Goal: Task Accomplishment & Management: Manage account settings

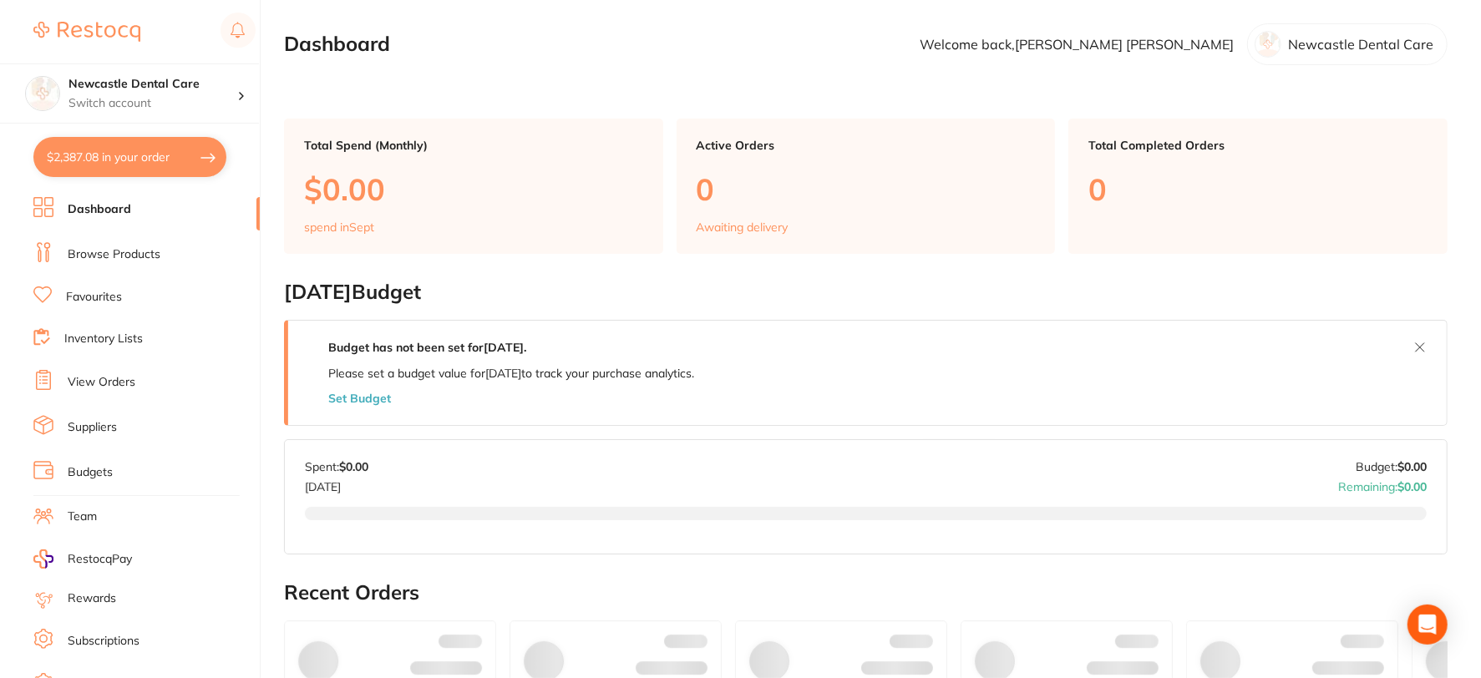
click at [105, 473] on link "Budgets" at bounding box center [90, 472] width 45 height 17
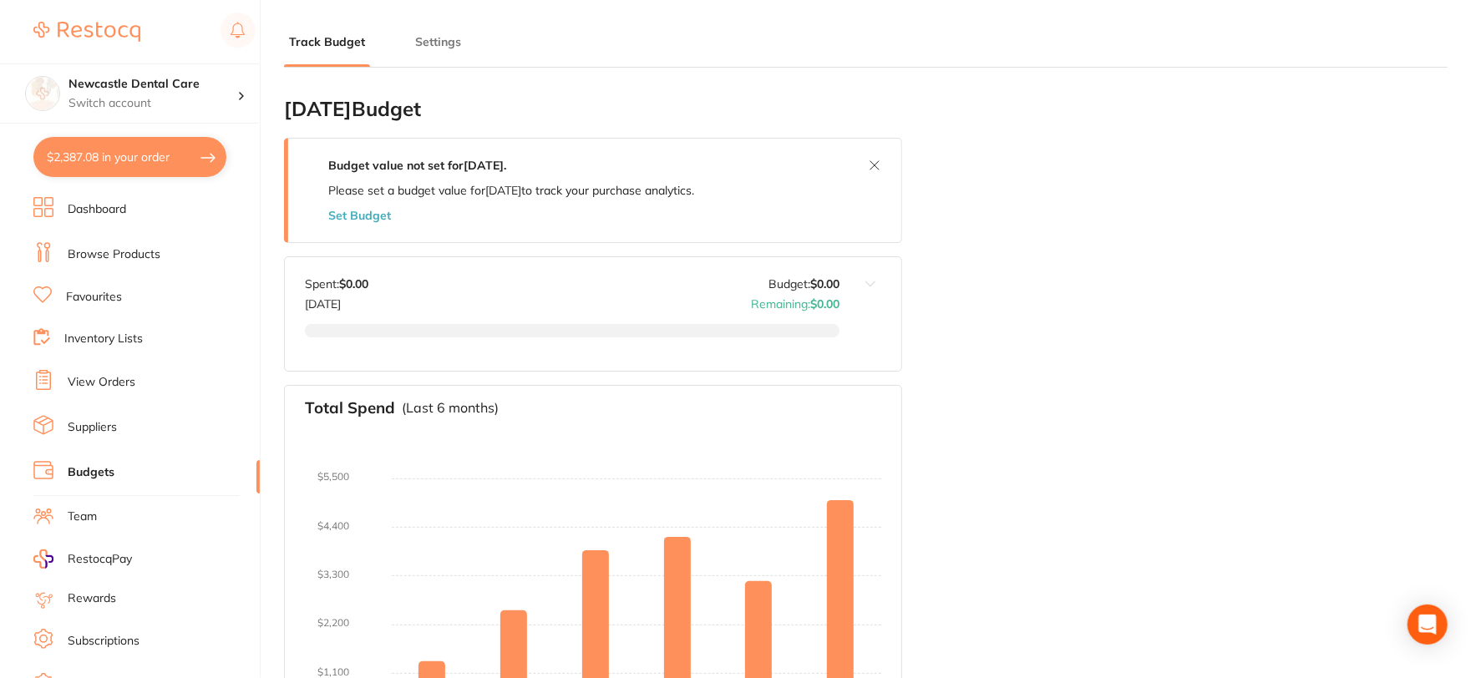
type input "5,380"
type input "5.0"
click at [439, 43] on button "Settings" at bounding box center [438, 42] width 56 height 16
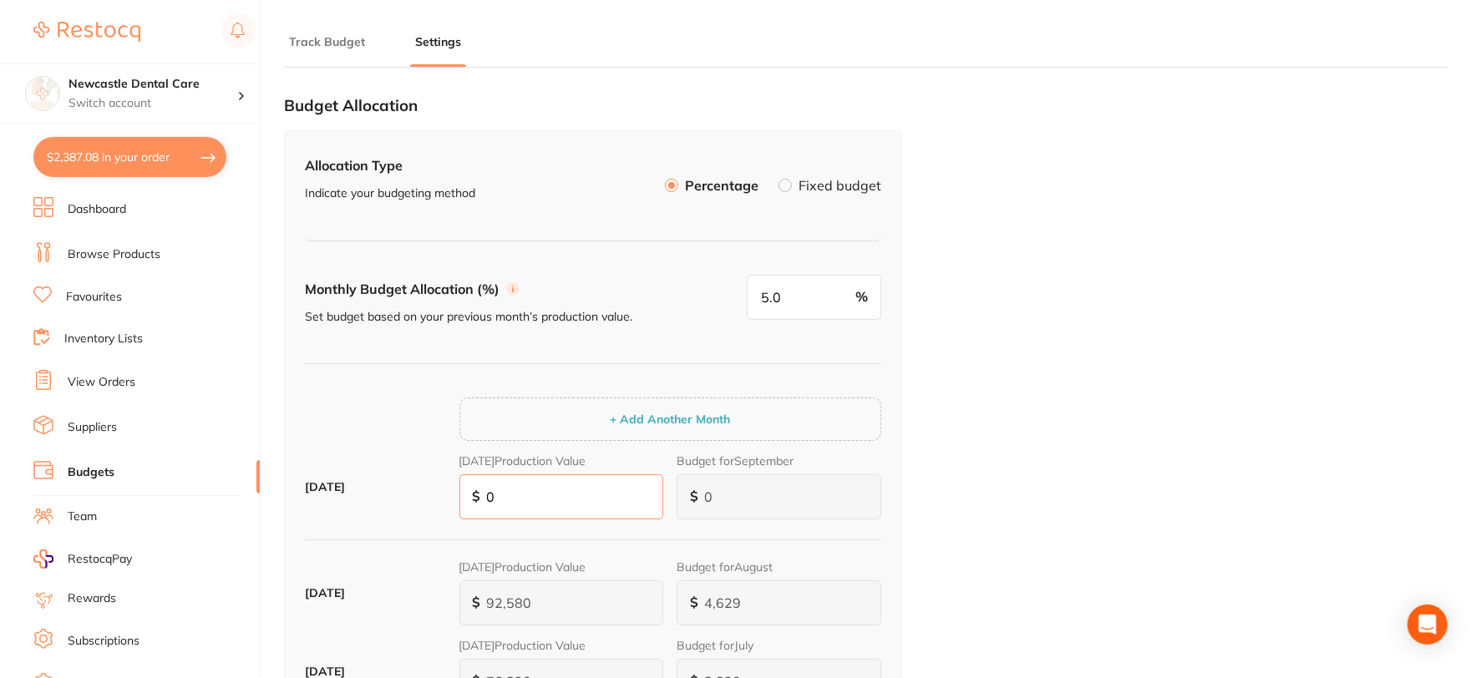
click at [510, 493] on input "0" at bounding box center [561, 497] width 205 height 45
type input "9"
type input "5"
type input "95"
type input "5"
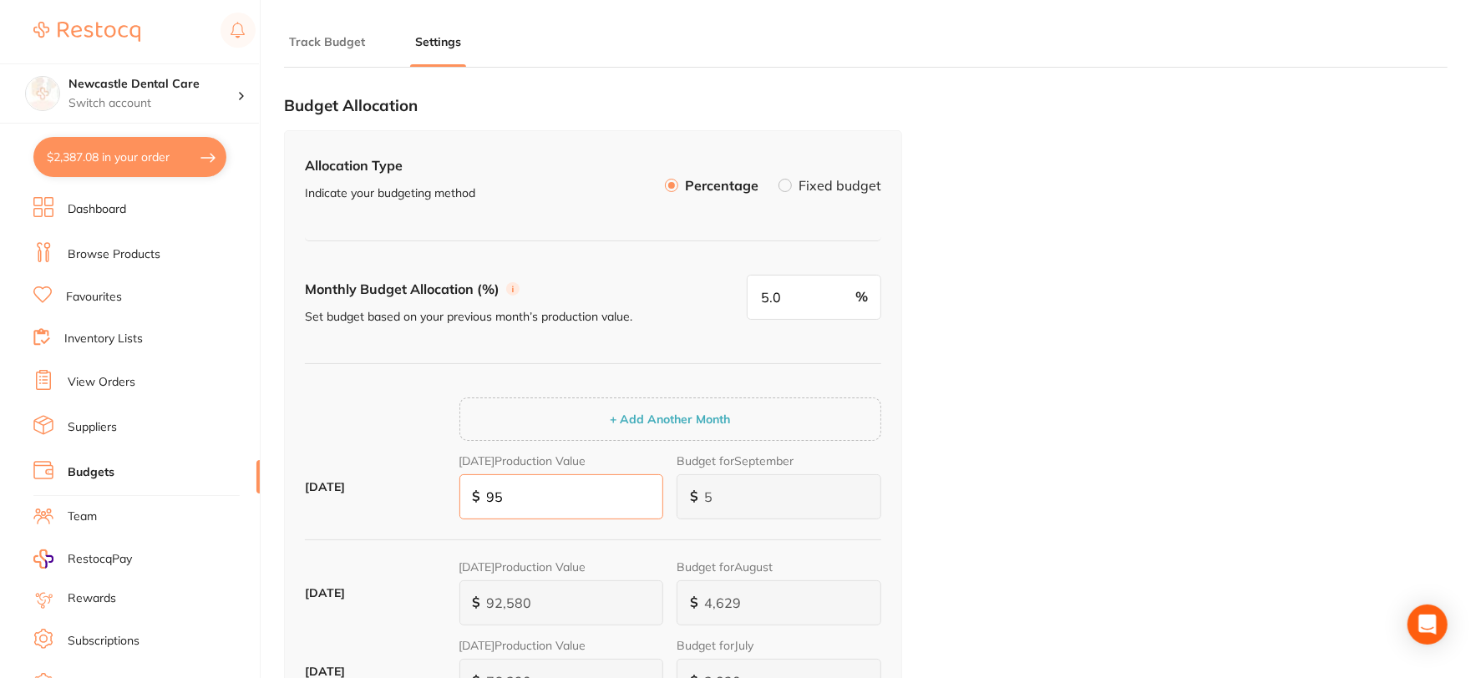
type input "48"
type input "951"
type input "48"
type input "476"
type input "9,517"
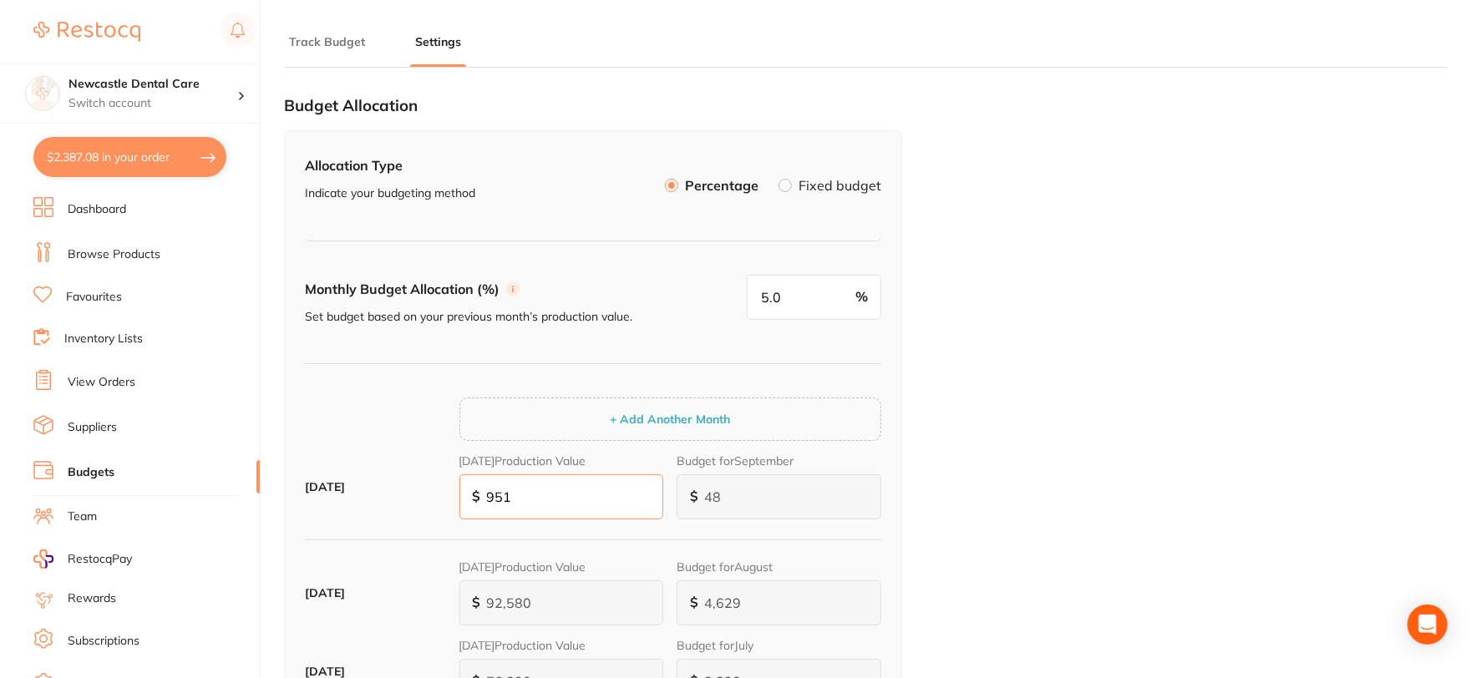
type input "476"
type input "4,759"
type input "95,173"
type input "4,759"
type input "95,173"
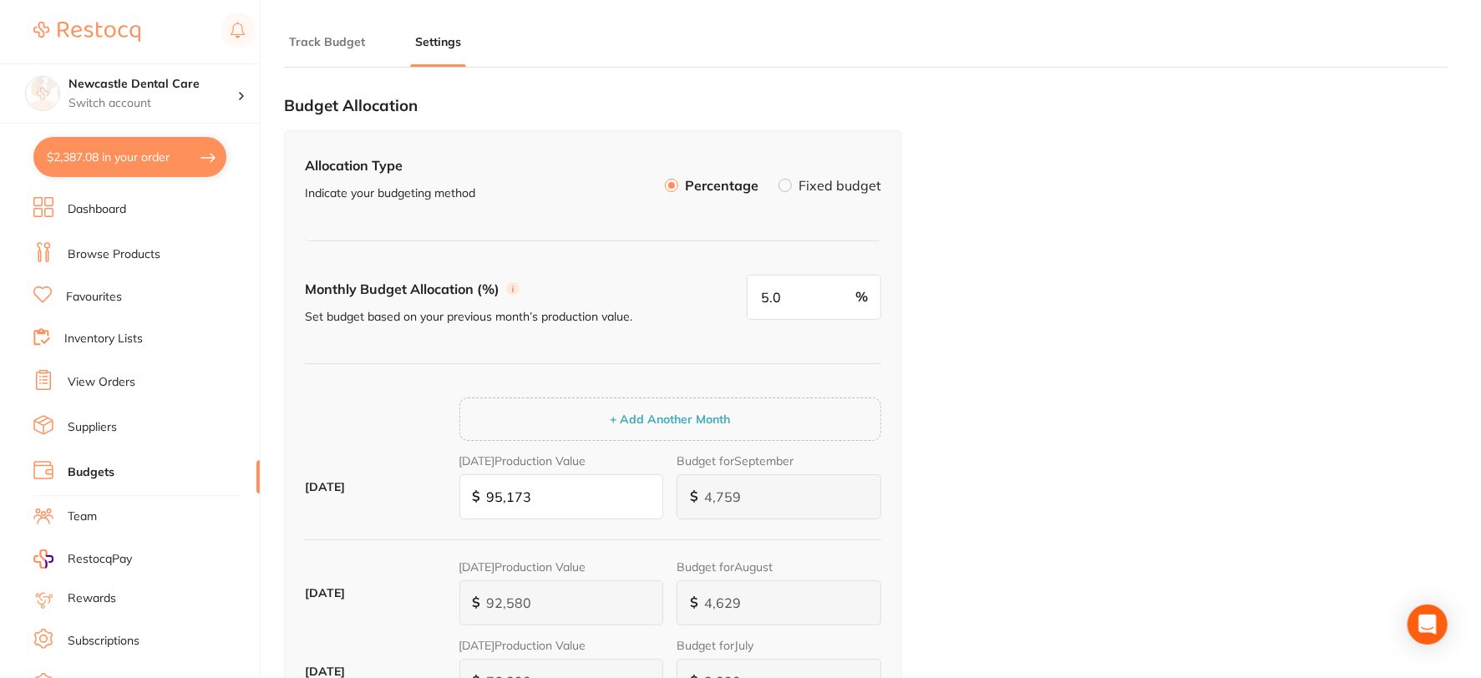
scroll to position [636, 0]
